Goal: Task Accomplishment & Management: Manage account settings

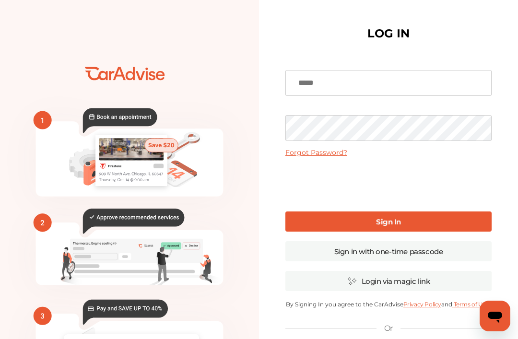
click at [369, 75] on input at bounding box center [389, 83] width 206 height 26
type input "**********"
click at [517, 96] on div "**********" at bounding box center [388, 233] width 259 height 467
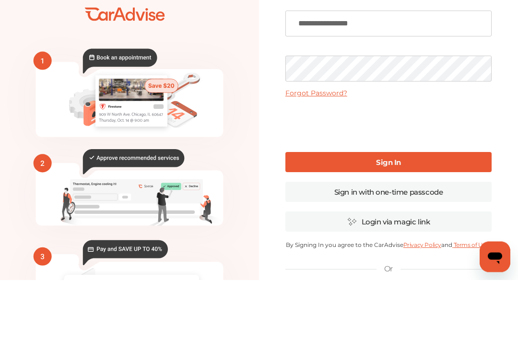
scroll to position [60, 0]
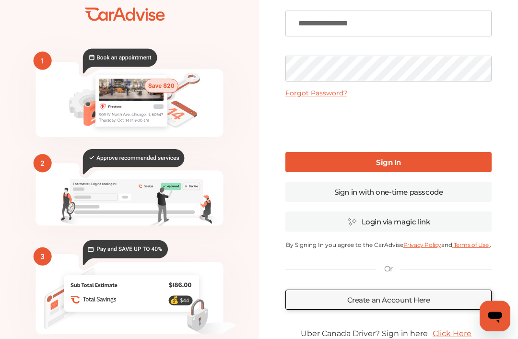
click at [441, 163] on link "Sign In" at bounding box center [389, 162] width 206 height 20
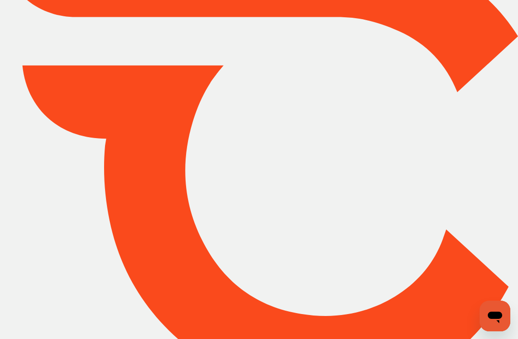
type input "*****"
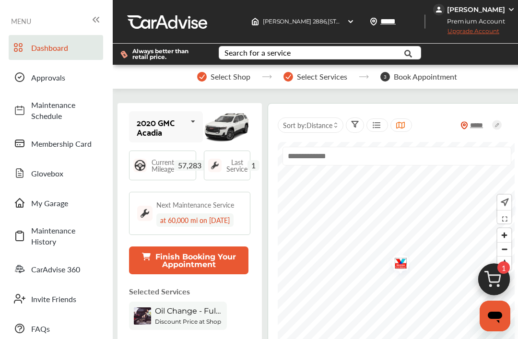
click at [396, 268] on img "Map marker" at bounding box center [397, 265] width 25 height 30
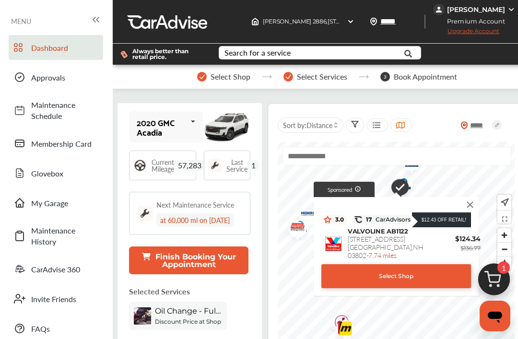
click at [427, 76] on span "Book Appointment" at bounding box center [425, 76] width 63 height 9
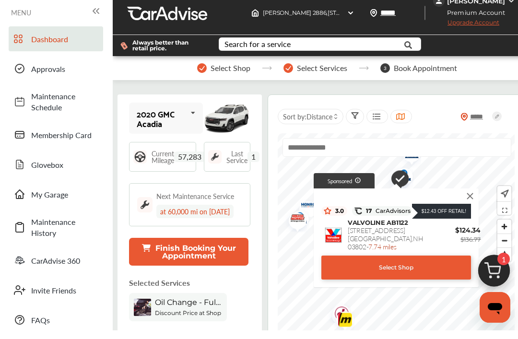
scroll to position [10, 0]
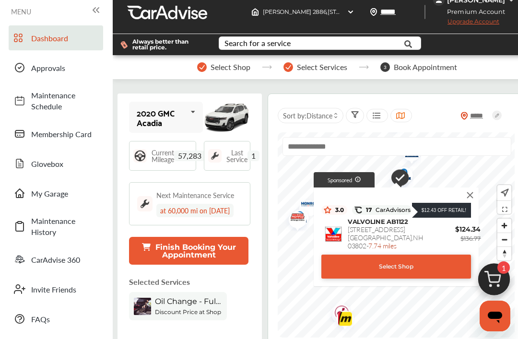
click at [60, 73] on span "Approvals" at bounding box center [64, 67] width 67 height 11
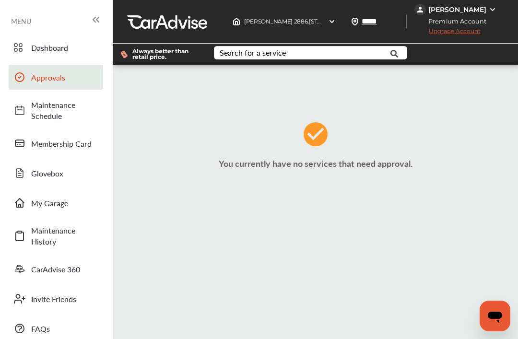
click at [336, 24] on img at bounding box center [332, 22] width 8 height 8
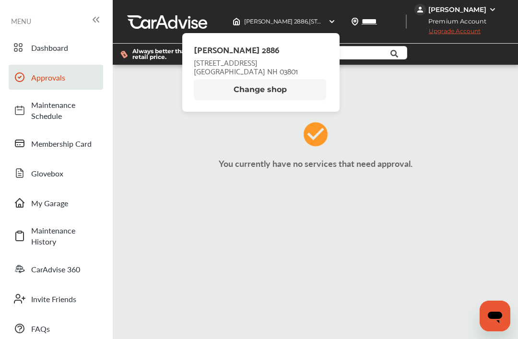
click at [451, 110] on div "You currently have no services that need approval." at bounding box center [315, 149] width 401 height 154
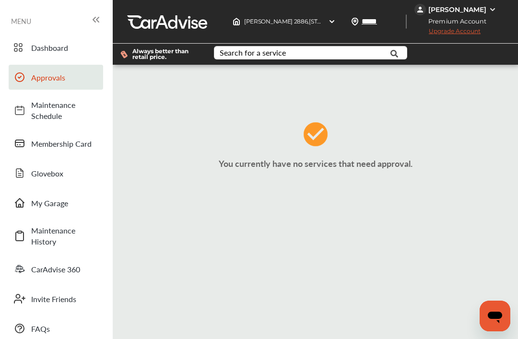
click at [64, 48] on span "Dashboard" at bounding box center [64, 47] width 67 height 11
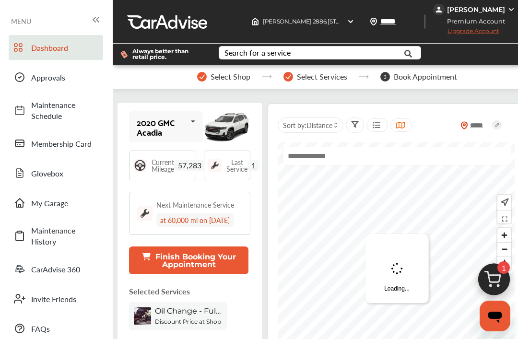
click at [224, 268] on button "Finish Booking Your Appointment" at bounding box center [188, 261] width 119 height 28
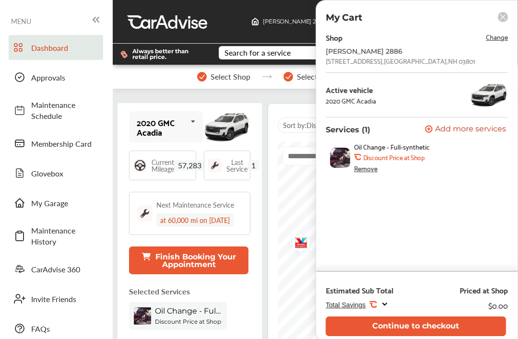
click at [379, 309] on div "Total Savings .st0{fill:#FA4A1C;}" at bounding box center [357, 305] width 63 height 10
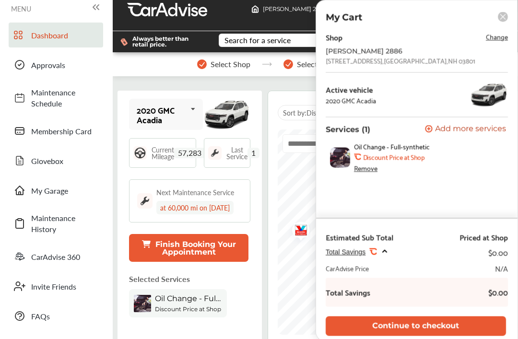
scroll to position [10, 0]
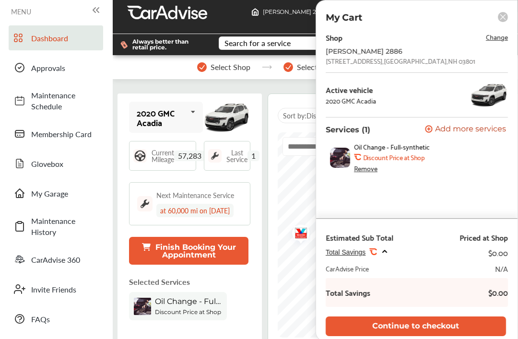
click at [413, 161] on b "Discount Price at Shop" at bounding box center [393, 158] width 61 height 8
click at [504, 16] on icon at bounding box center [502, 16] width 5 height 5
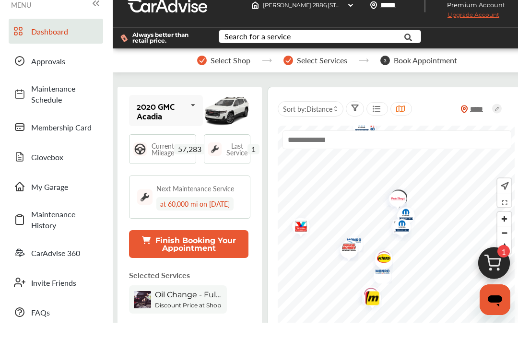
scroll to position [16, 0]
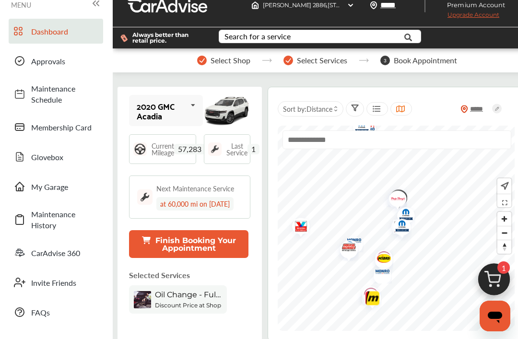
click at [190, 298] on span "Oil Change - Full-synthetic" at bounding box center [188, 294] width 67 height 9
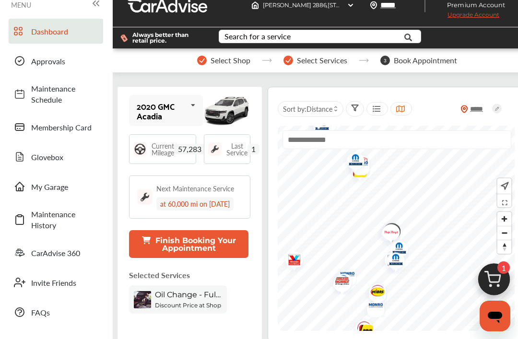
click at [227, 63] on span "Select Shop" at bounding box center [231, 60] width 40 height 9
click at [209, 63] on div "Select Shop" at bounding box center [223, 61] width 53 height 10
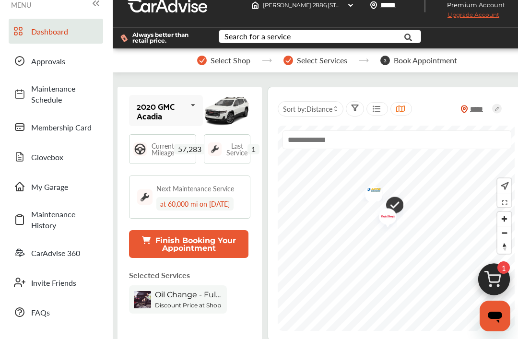
click at [385, 219] on img "Map marker" at bounding box center [384, 218] width 25 height 30
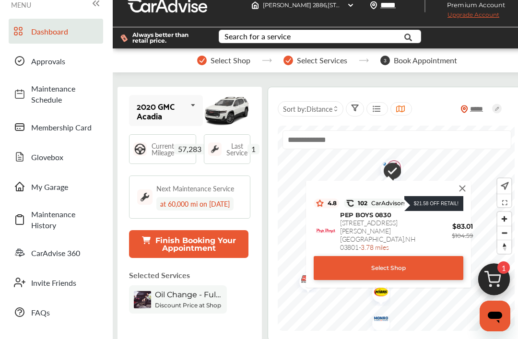
click at [462, 190] on img at bounding box center [462, 188] width 11 height 11
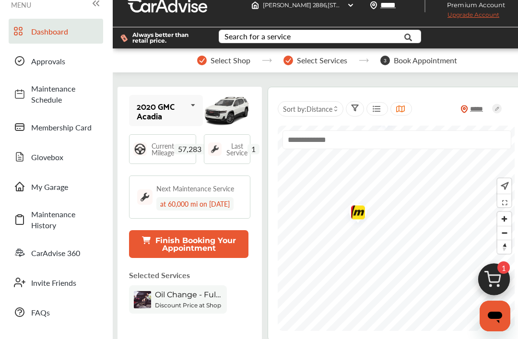
click at [365, 216] on img "Map marker" at bounding box center [354, 214] width 25 height 30
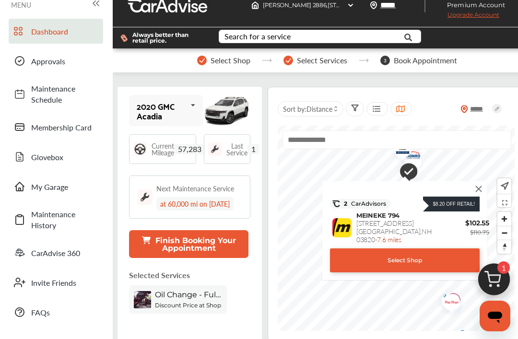
click at [69, 253] on span "CarAdvise 360" at bounding box center [64, 253] width 67 height 11
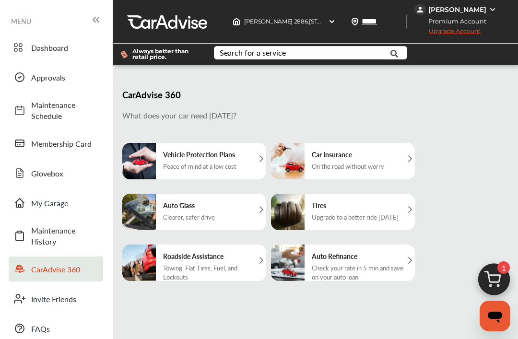
click at [58, 190] on link "My Garage" at bounding box center [56, 202] width 95 height 25
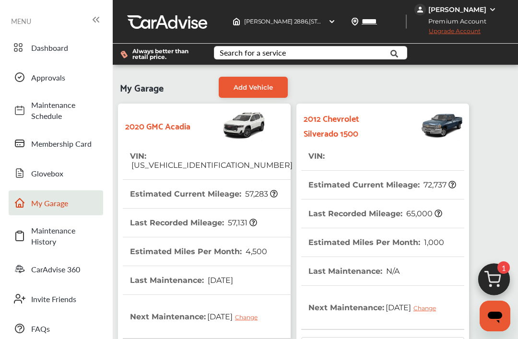
click at [43, 175] on span "Glovebox" at bounding box center [64, 173] width 67 height 11
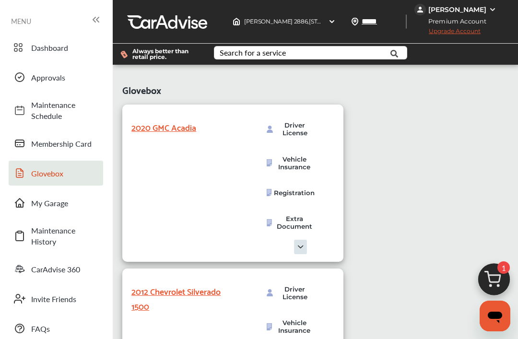
click at [49, 148] on span "Membership Card" at bounding box center [64, 143] width 67 height 11
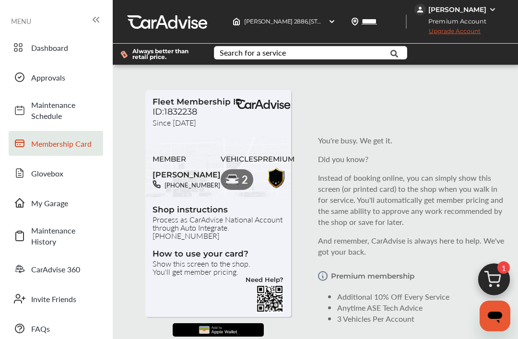
click at [475, 36] on span "Upgrade Account" at bounding box center [448, 33] width 66 height 12
